Goal: Task Accomplishment & Management: Complete application form

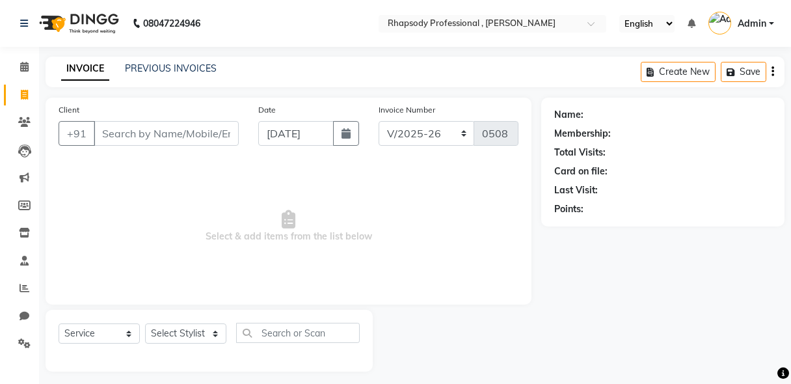
select select "8581"
select select "service"
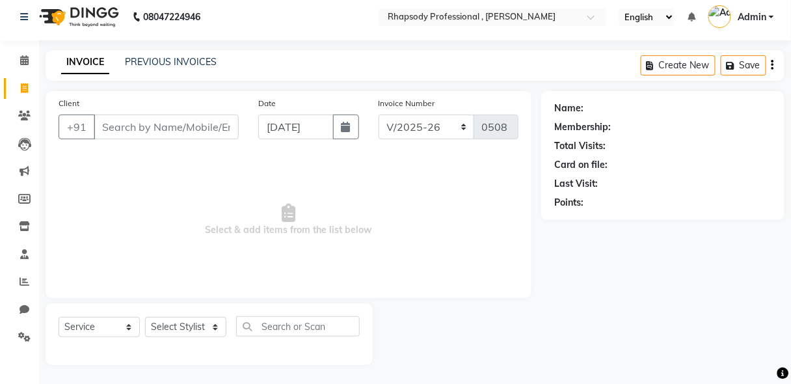
click at [174, 125] on input "Client" at bounding box center [166, 126] width 145 height 25
drag, startPoint x: 174, startPoint y: 125, endPoint x: 147, endPoint y: 122, distance: 26.9
click at [147, 122] on input "Client" at bounding box center [166, 126] width 145 height 25
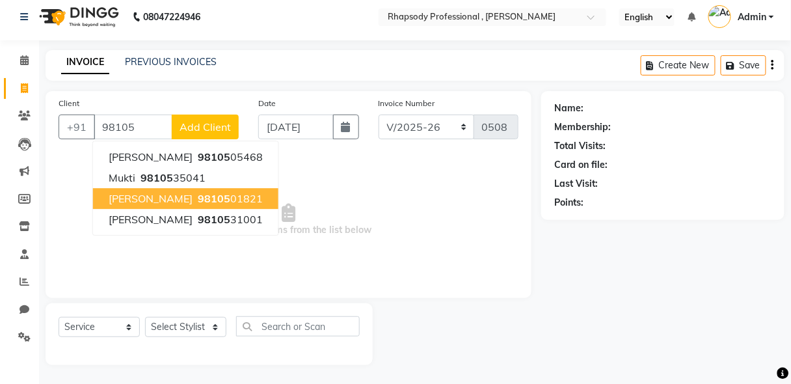
click at [141, 200] on span "[PERSON_NAME]" at bounding box center [151, 198] width 84 height 13
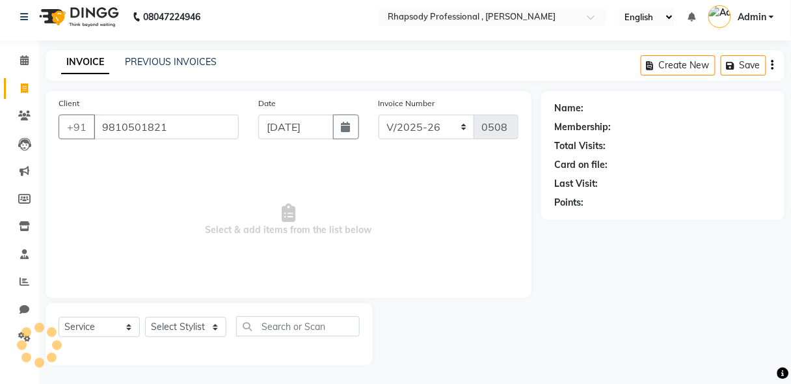
type input "9810501821"
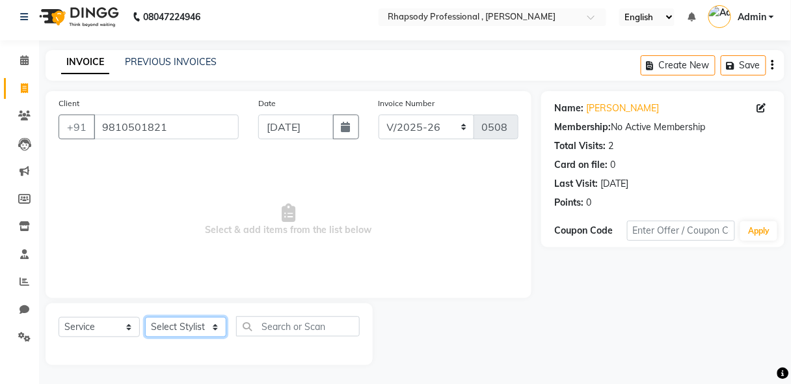
click at [197, 328] on select "Select Stylist [PERSON_NAME] [PERSON_NAME] Manager [PERSON_NAME] [PERSON_NAME] …" at bounding box center [185, 327] width 81 height 20
select select "85669"
click at [145, 317] on select "Select Stylist [PERSON_NAME] [PERSON_NAME] Manager [PERSON_NAME] [PERSON_NAME] …" at bounding box center [185, 327] width 81 height 20
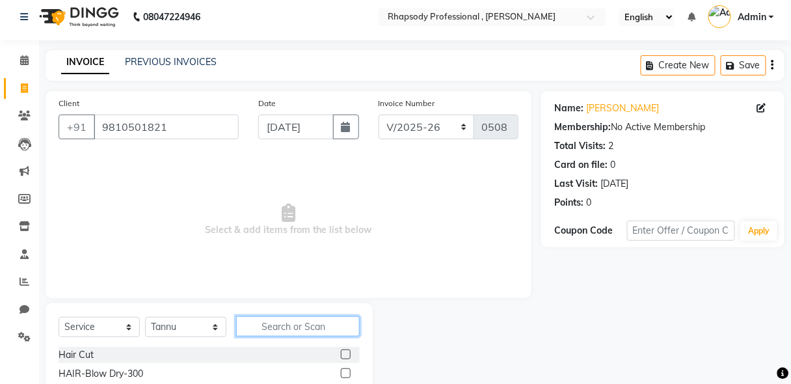
click at [272, 322] on input "text" at bounding box center [298, 326] width 124 height 20
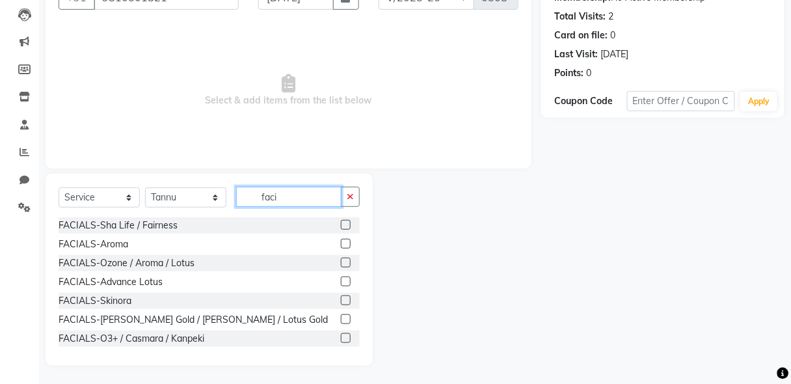
type input "faci"
click at [341, 299] on label at bounding box center [346, 300] width 10 height 10
click at [341, 299] on input "checkbox" at bounding box center [345, 301] width 8 height 8
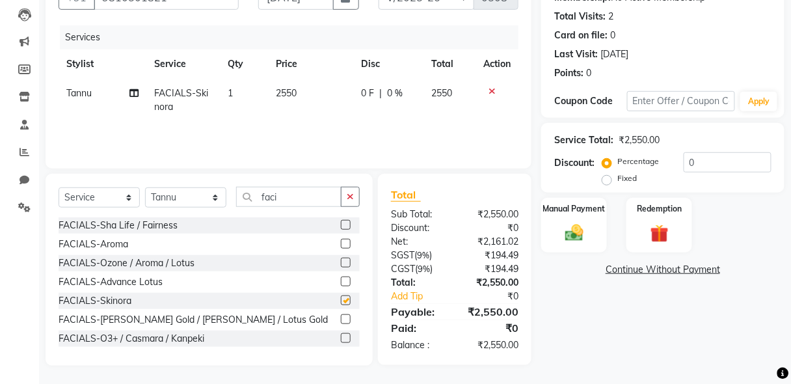
checkbox input "false"
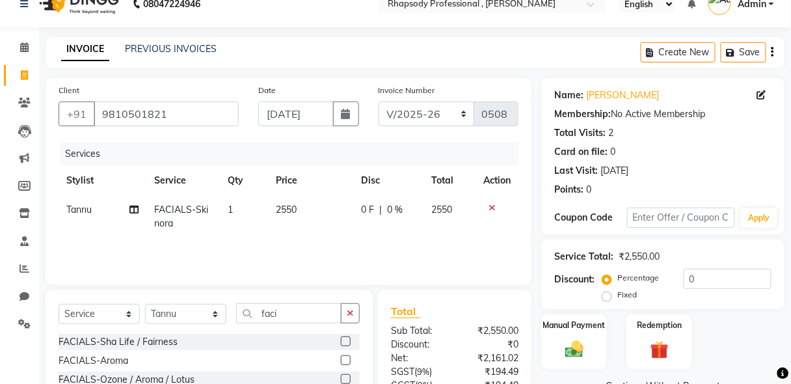
scroll to position [0, 0]
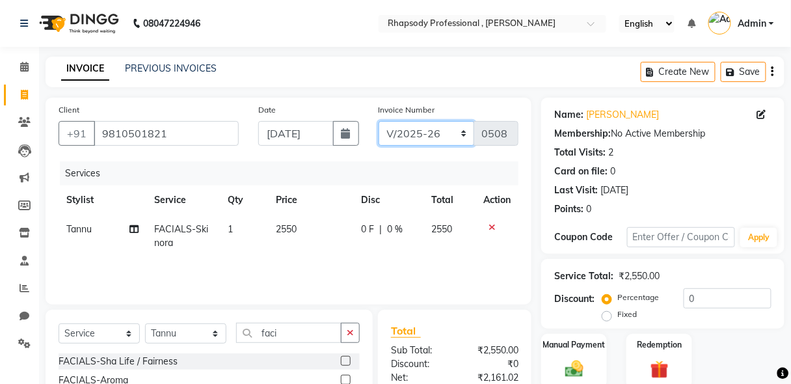
click at [462, 133] on select "RNV/2025-26 V/2025 V/2025-26" at bounding box center [426, 133] width 96 height 25
select select "8650"
click at [378, 121] on select "RNV/2025-26 V/2025 V/2025-26" at bounding box center [426, 133] width 96 height 25
type input "0461"
click at [772, 72] on icon "button" at bounding box center [772, 72] width 3 height 1
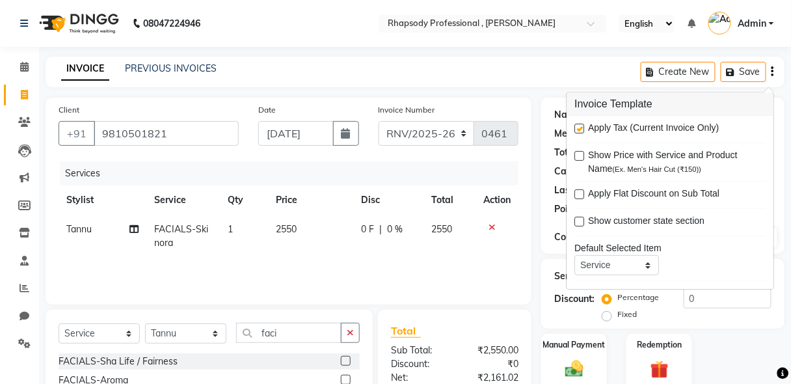
click at [579, 128] on label at bounding box center [579, 129] width 10 height 10
click at [579, 128] on input "checkbox" at bounding box center [578, 129] width 8 height 8
checkbox input "false"
click at [771, 76] on div "Create New Save" at bounding box center [713, 72] width 144 height 31
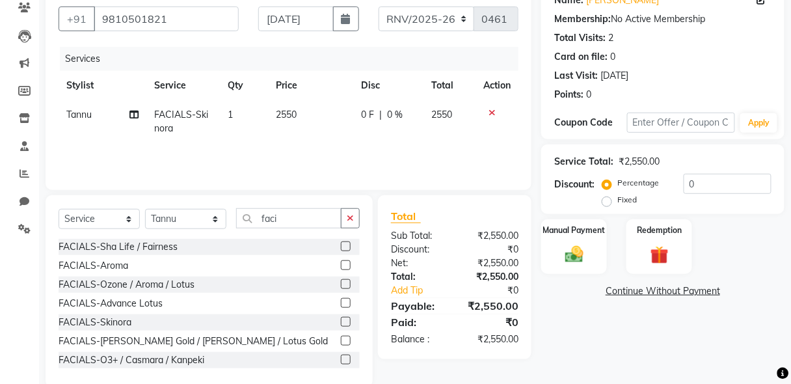
scroll to position [136, 0]
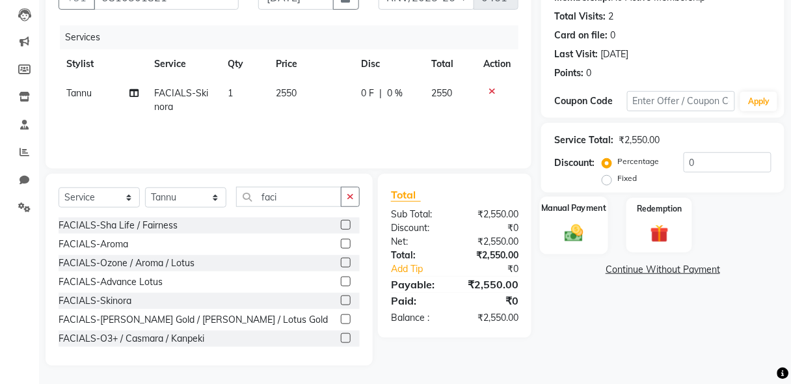
click at [579, 222] on img at bounding box center [574, 233] width 31 height 22
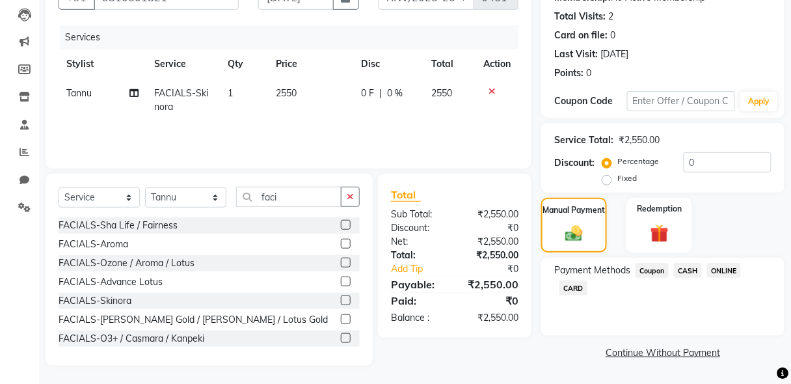
click at [685, 269] on span "CASH" at bounding box center [688, 270] width 28 height 15
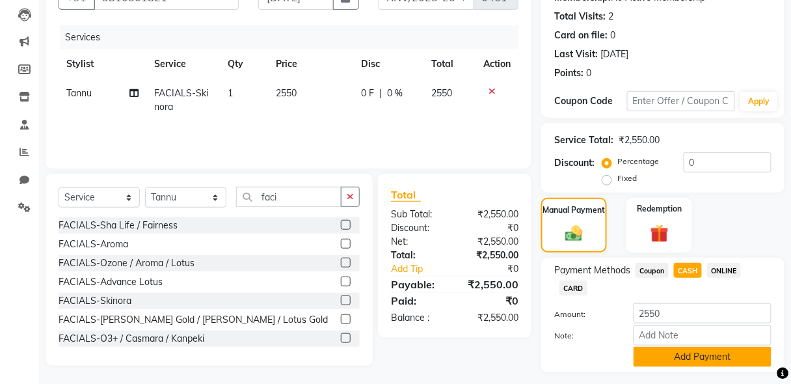
click at [694, 355] on button "Add Payment" at bounding box center [702, 357] width 138 height 20
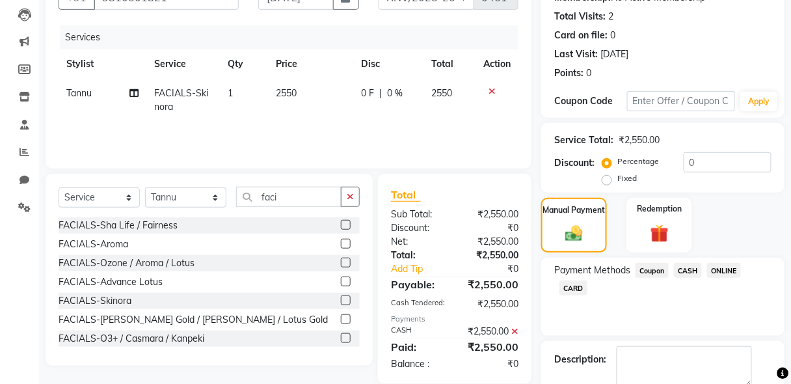
scroll to position [206, 0]
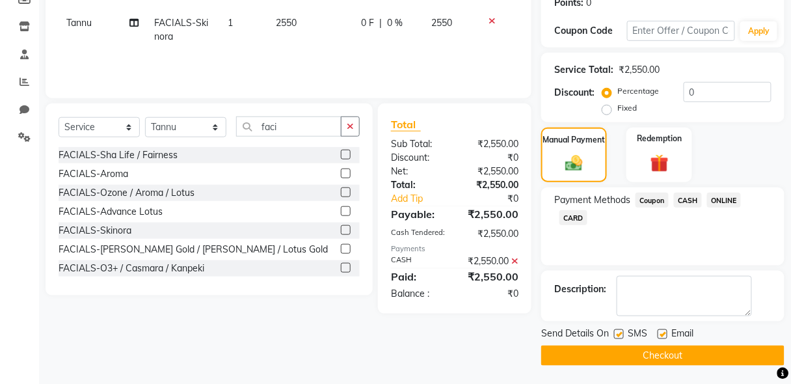
click at [694, 352] on button "Checkout" at bounding box center [662, 355] width 243 height 20
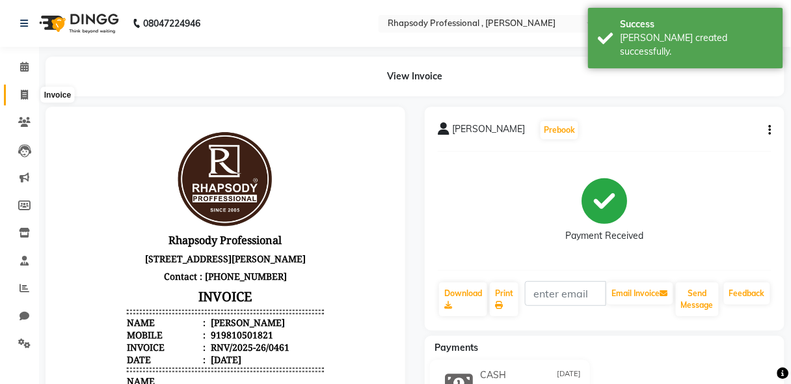
click at [21, 91] on icon at bounding box center [24, 95] width 7 height 10
select select "service"
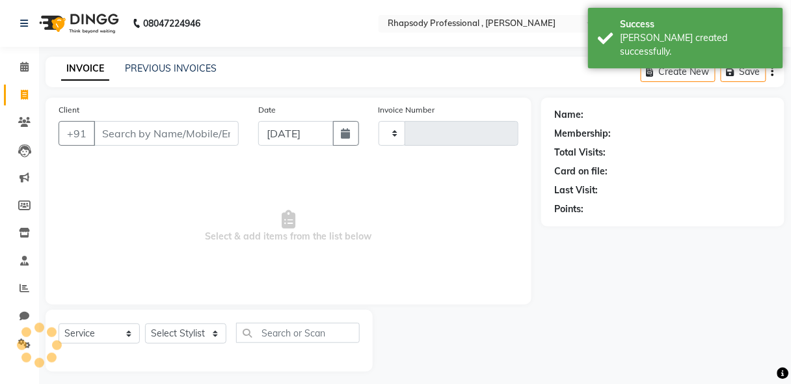
scroll to position [7, 0]
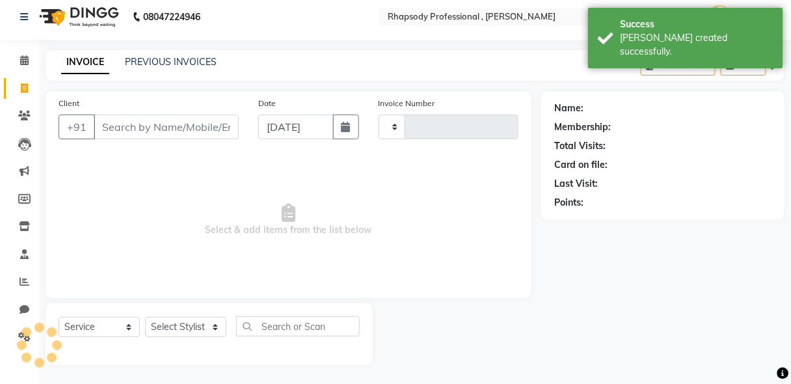
type input "0508"
select select "8581"
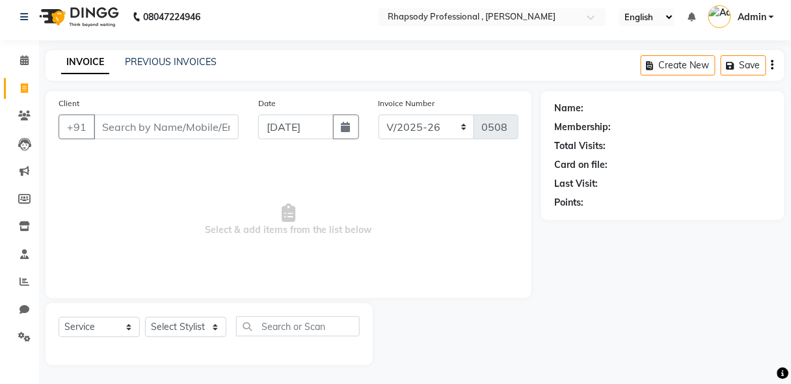
click at [151, 131] on input "Client" at bounding box center [166, 126] width 145 height 25
click at [177, 133] on input "Client" at bounding box center [166, 126] width 145 height 25
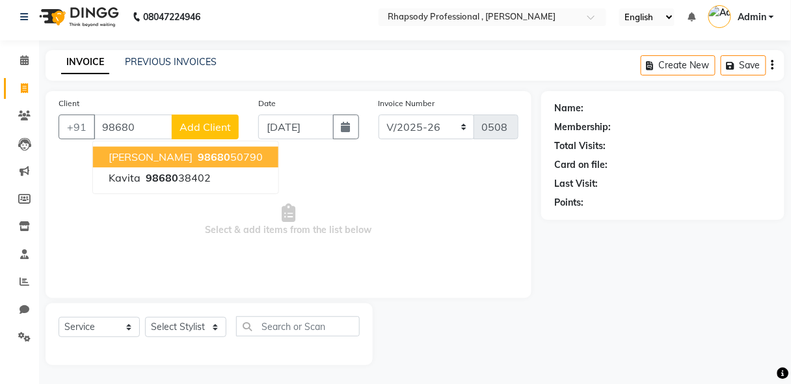
click at [167, 152] on span "[PERSON_NAME]" at bounding box center [151, 156] width 84 height 13
type input "9868050790"
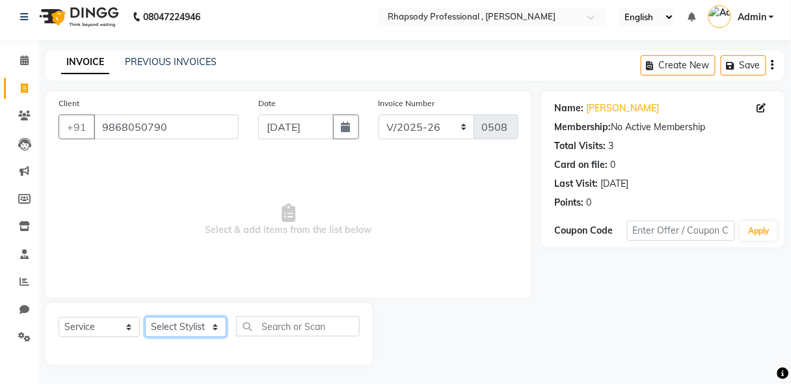
click at [189, 327] on select "Select Stylist [PERSON_NAME] [PERSON_NAME] Manager [PERSON_NAME] [PERSON_NAME] …" at bounding box center [185, 327] width 81 height 20
select select "85670"
click at [145, 317] on select "Select Stylist [PERSON_NAME] [PERSON_NAME] Manager [PERSON_NAME] [PERSON_NAME] …" at bounding box center [185, 327] width 81 height 20
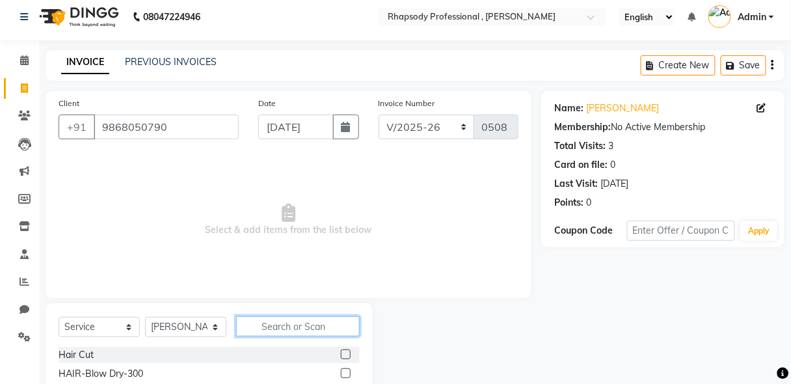
click at [322, 332] on input "text" at bounding box center [298, 326] width 124 height 20
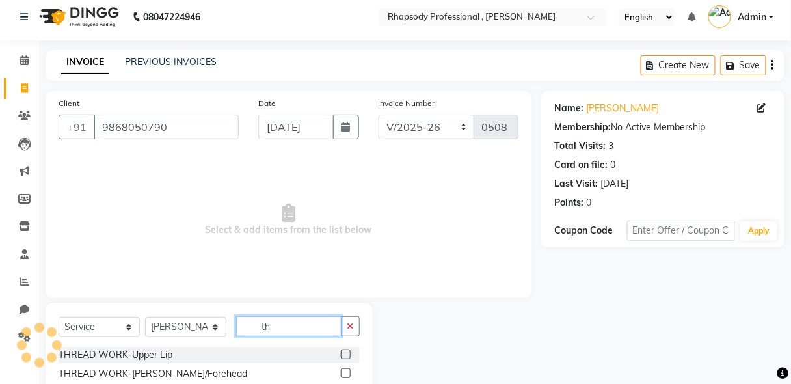
type input "th"
click at [341, 355] on label at bounding box center [346, 354] width 10 height 10
click at [341, 355] on input "checkbox" at bounding box center [345, 354] width 8 height 8
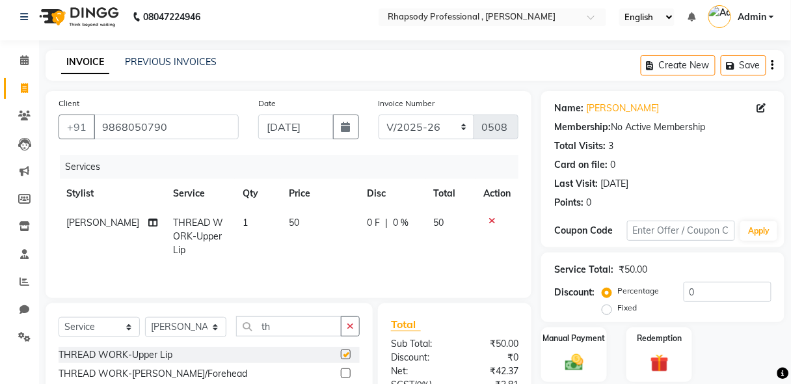
checkbox input "false"
click at [341, 373] on label at bounding box center [346, 373] width 10 height 10
click at [341, 373] on input "checkbox" at bounding box center [345, 373] width 8 height 8
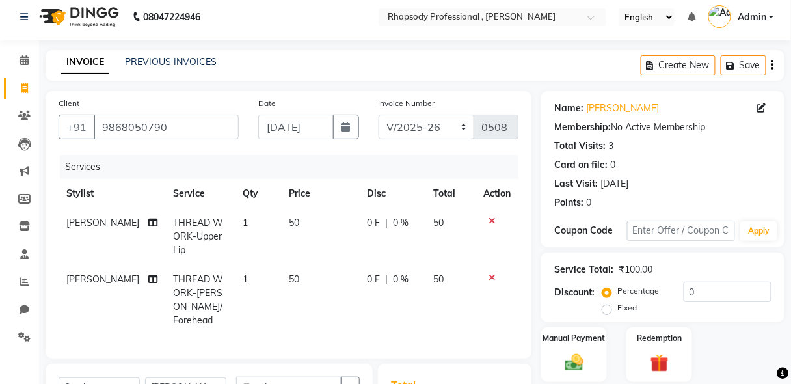
checkbox input "false"
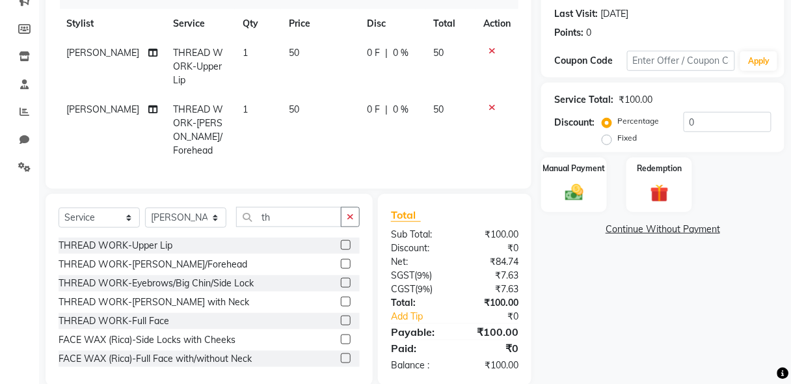
scroll to position [178, 0]
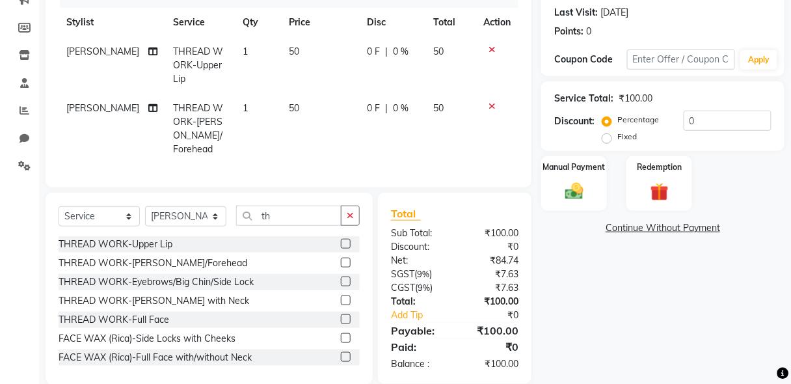
click at [341, 276] on label at bounding box center [346, 281] width 10 height 10
click at [341, 278] on input "checkbox" at bounding box center [345, 282] width 8 height 8
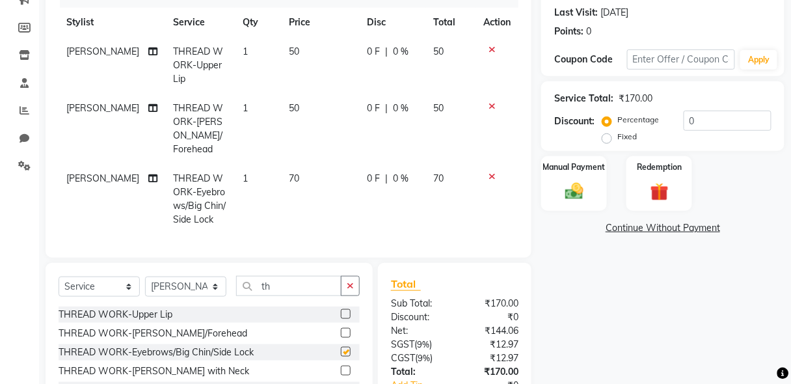
checkbox input "false"
click at [577, 201] on img at bounding box center [574, 191] width 31 height 22
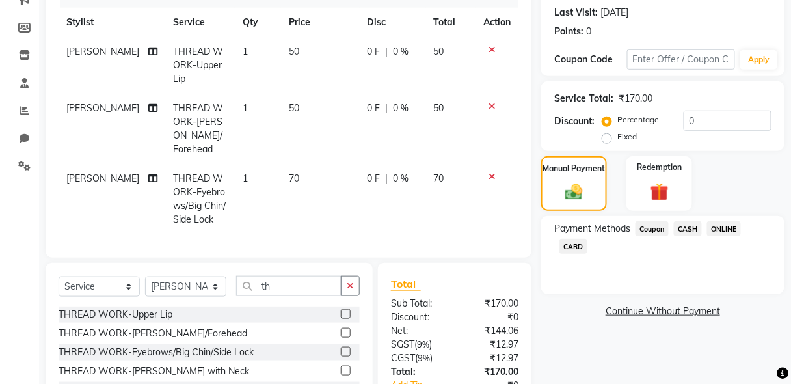
click at [687, 230] on span "CASH" at bounding box center [688, 228] width 28 height 15
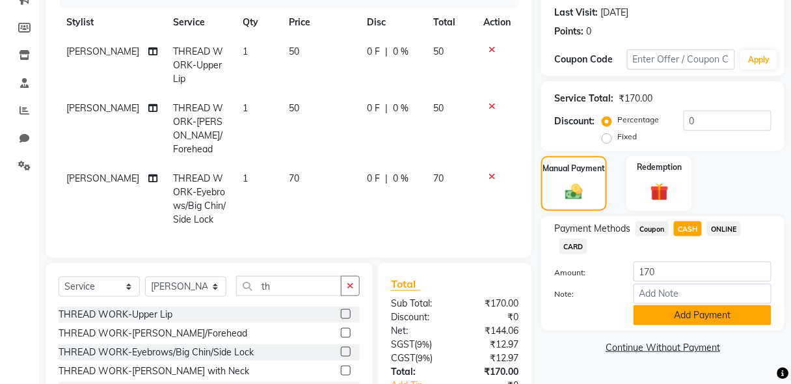
click at [704, 313] on button "Add Payment" at bounding box center [702, 315] width 138 height 20
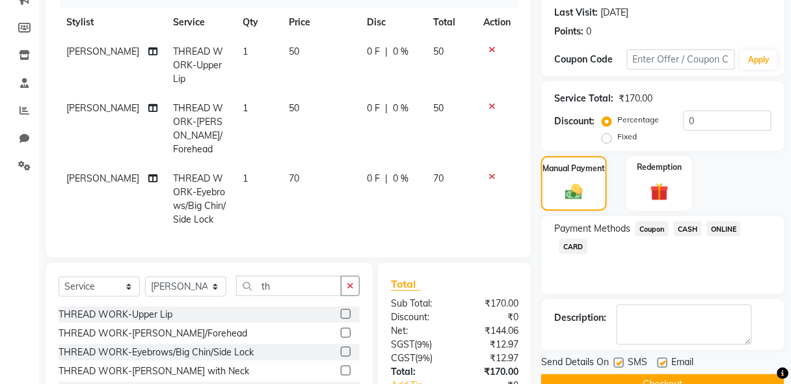
scroll to position [293, 0]
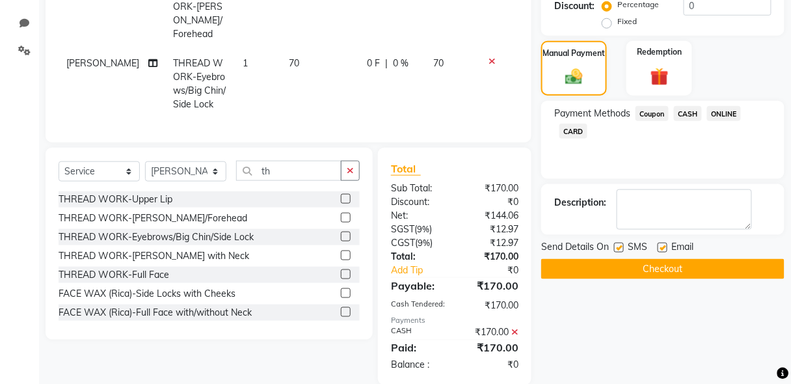
click at [654, 269] on button "Checkout" at bounding box center [662, 269] width 243 height 20
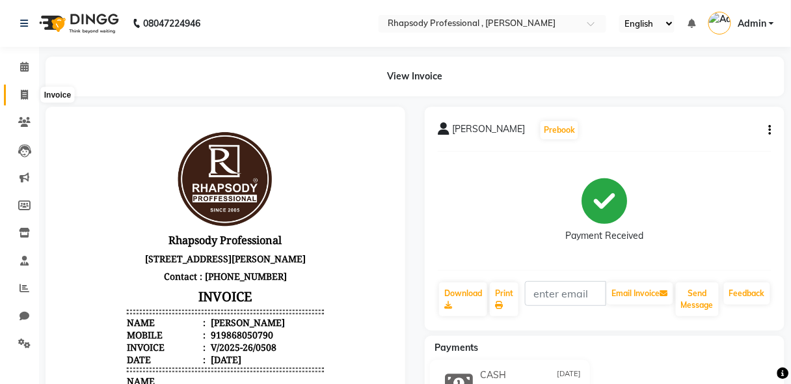
click at [21, 92] on icon at bounding box center [24, 95] width 7 height 10
select select "service"
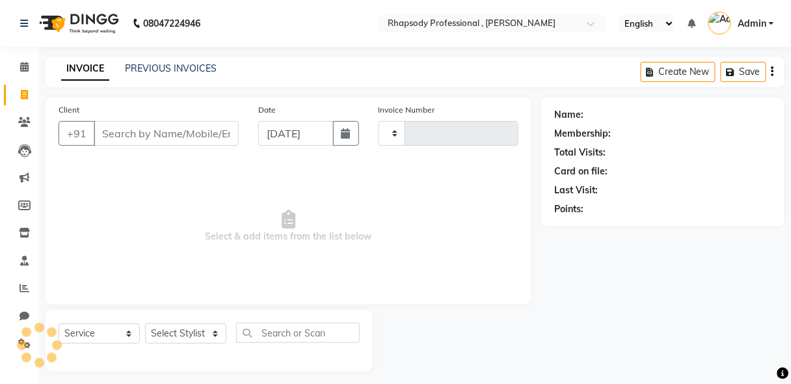
scroll to position [7, 0]
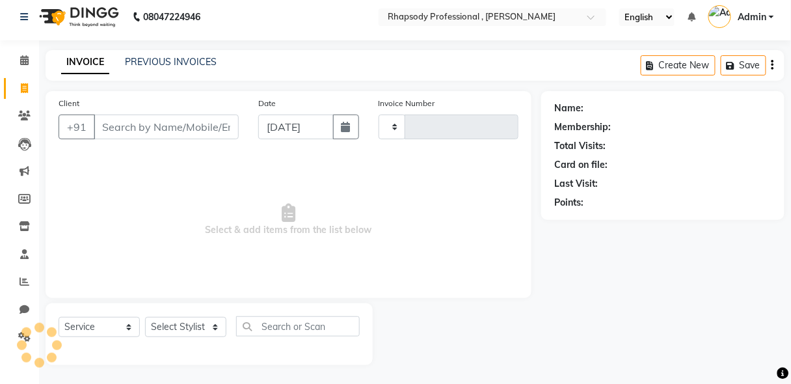
type input "0509"
select select "8581"
